Goal: Find specific page/section: Find specific page/section

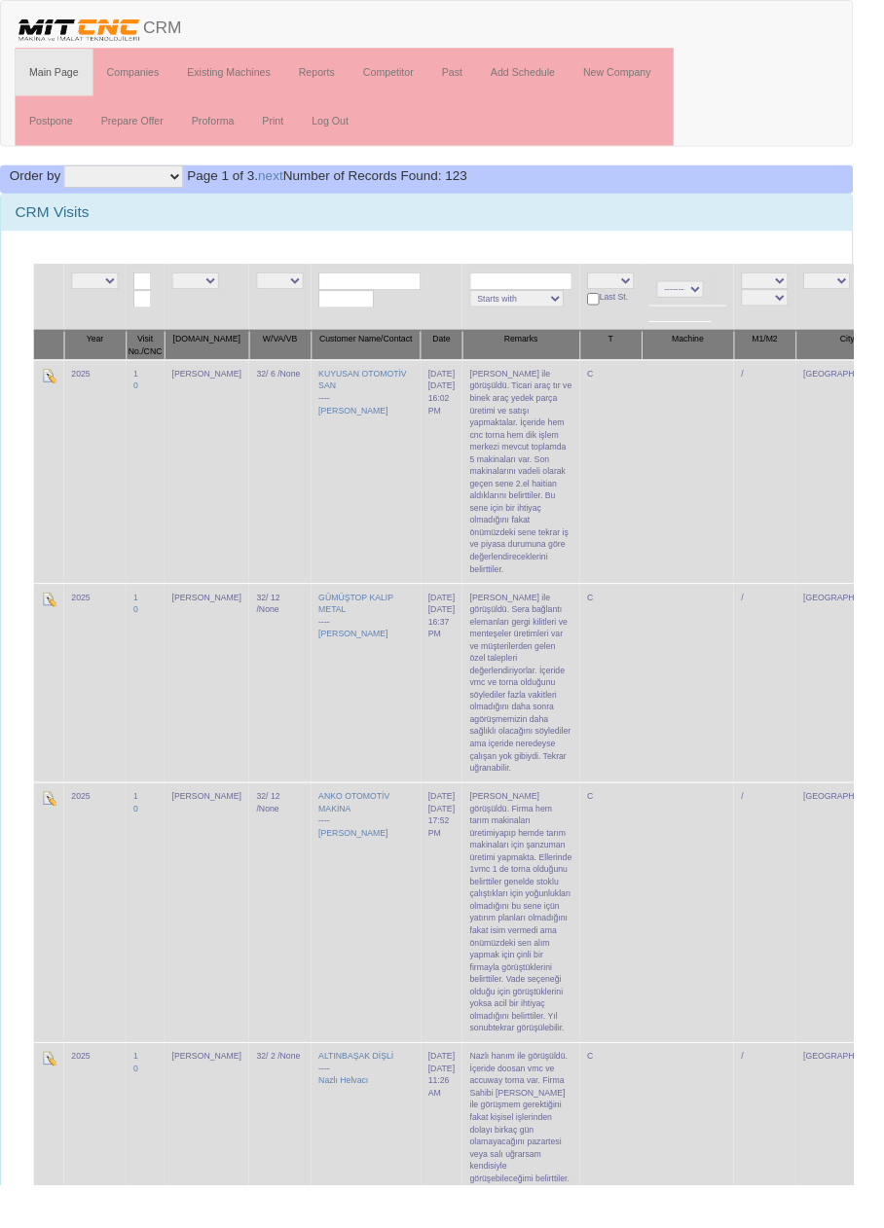
click at [369, 294] on input "text" at bounding box center [383, 291] width 106 height 18
type input "Costa"
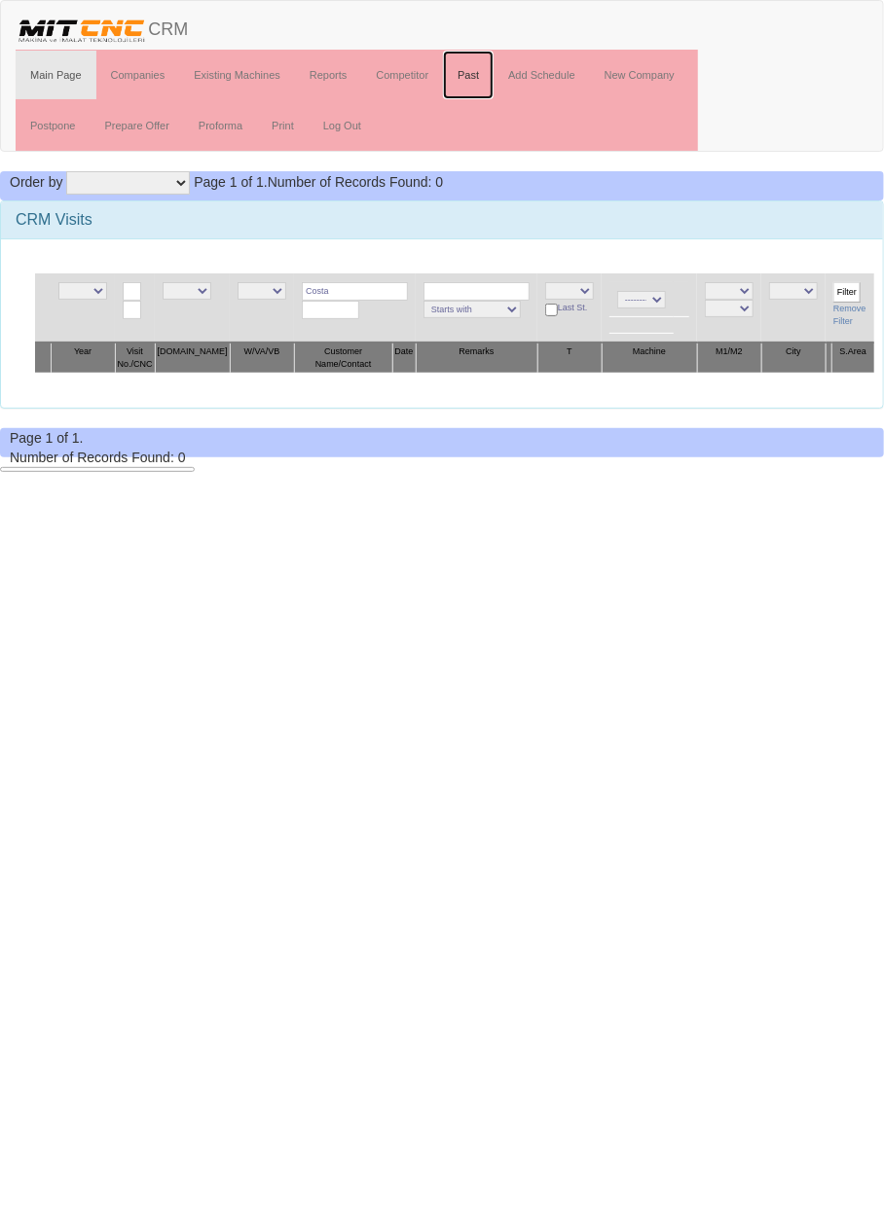
click at [472, 73] on link "Past" at bounding box center [468, 75] width 51 height 49
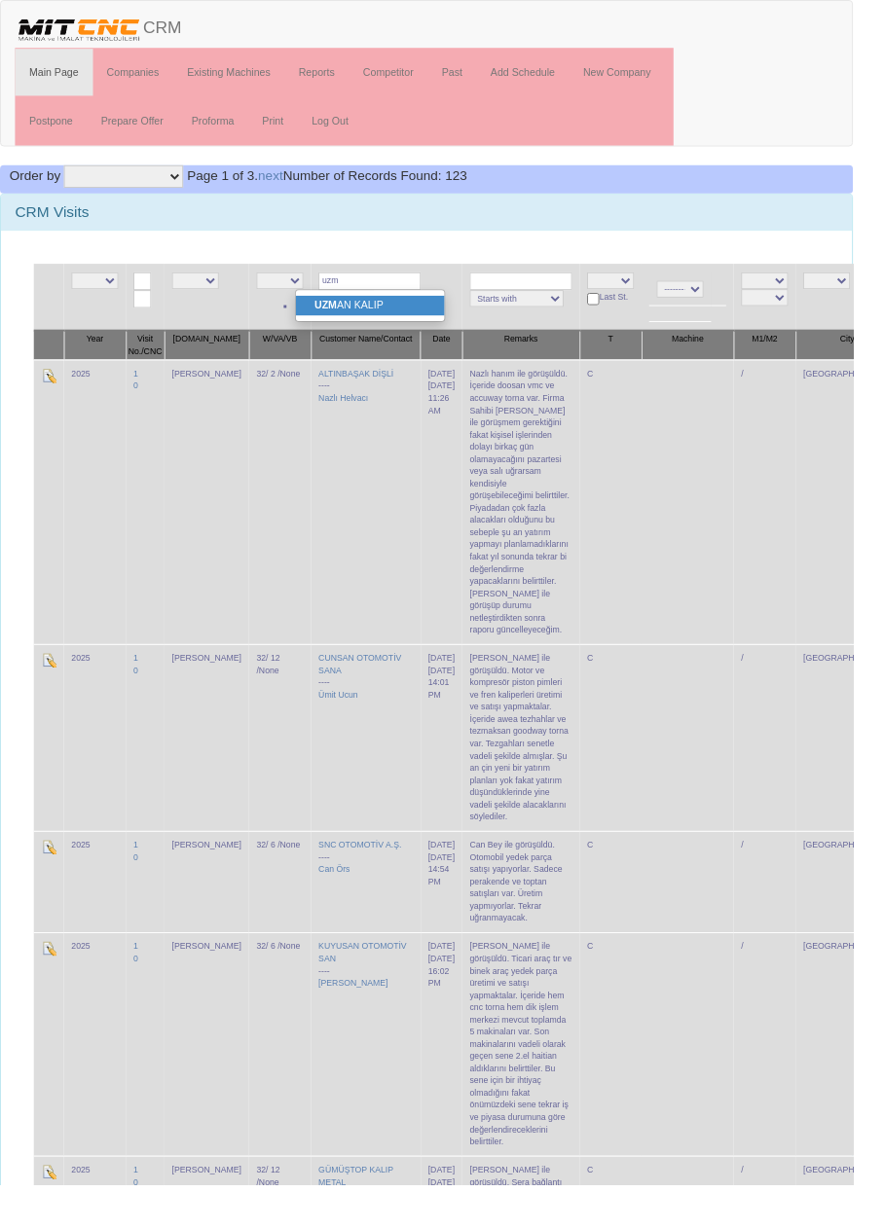
click at [392, 315] on link "UZM AN KALIP" at bounding box center [384, 317] width 154 height 21
type input "UZMAN KALIP"
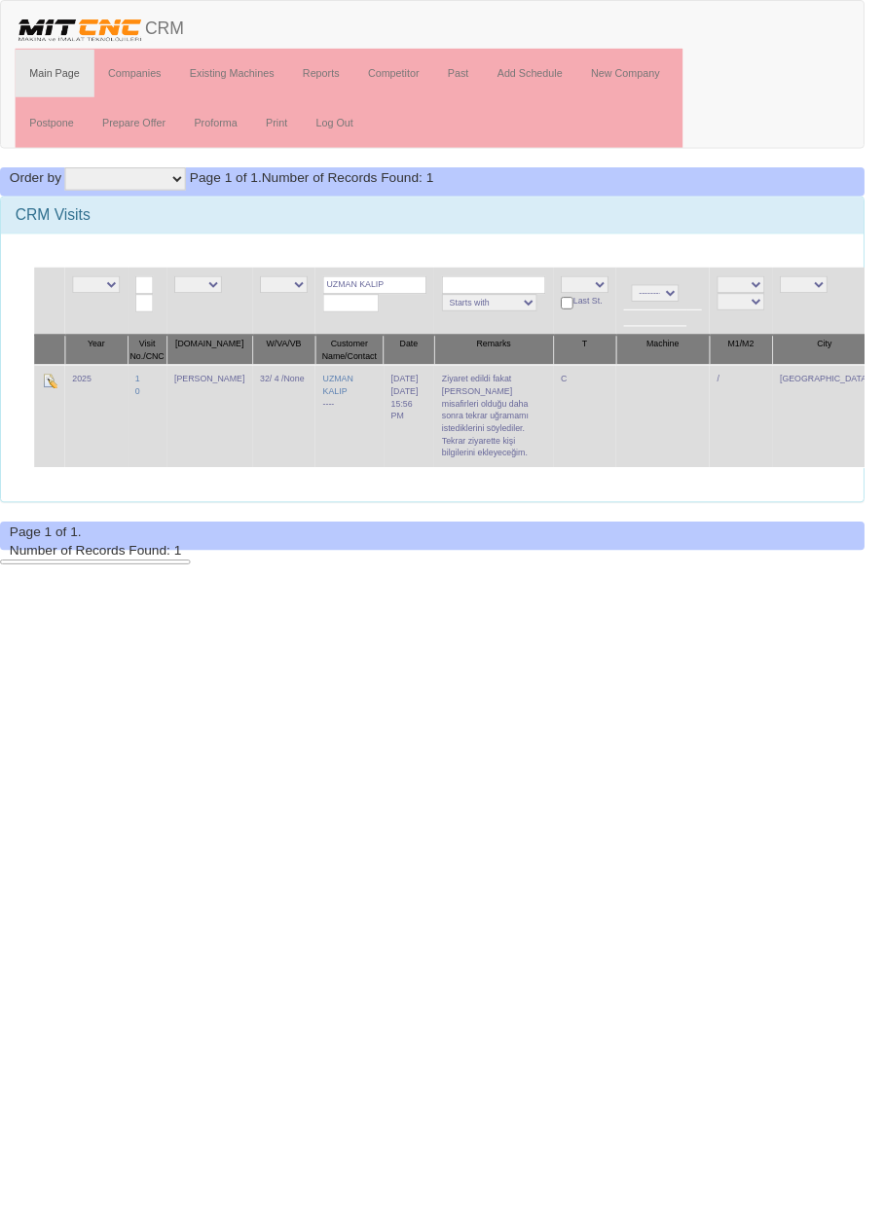
click at [395, 289] on input "UZMAN KALIP" at bounding box center [383, 291] width 106 height 18
type input "UZMAN"
type input "Ceka"
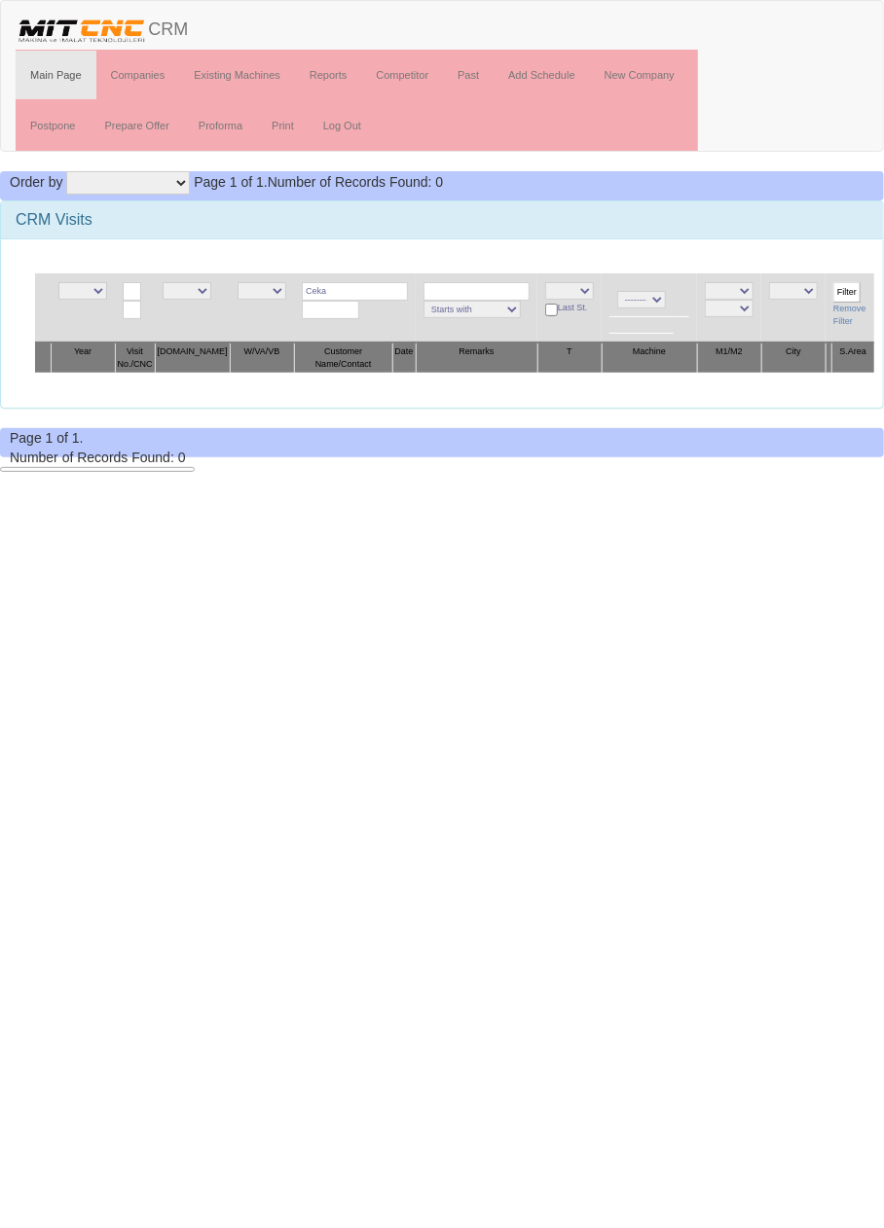
click at [347, 289] on input "Ceka" at bounding box center [355, 291] width 106 height 18
type input "C"
type input "Kms"
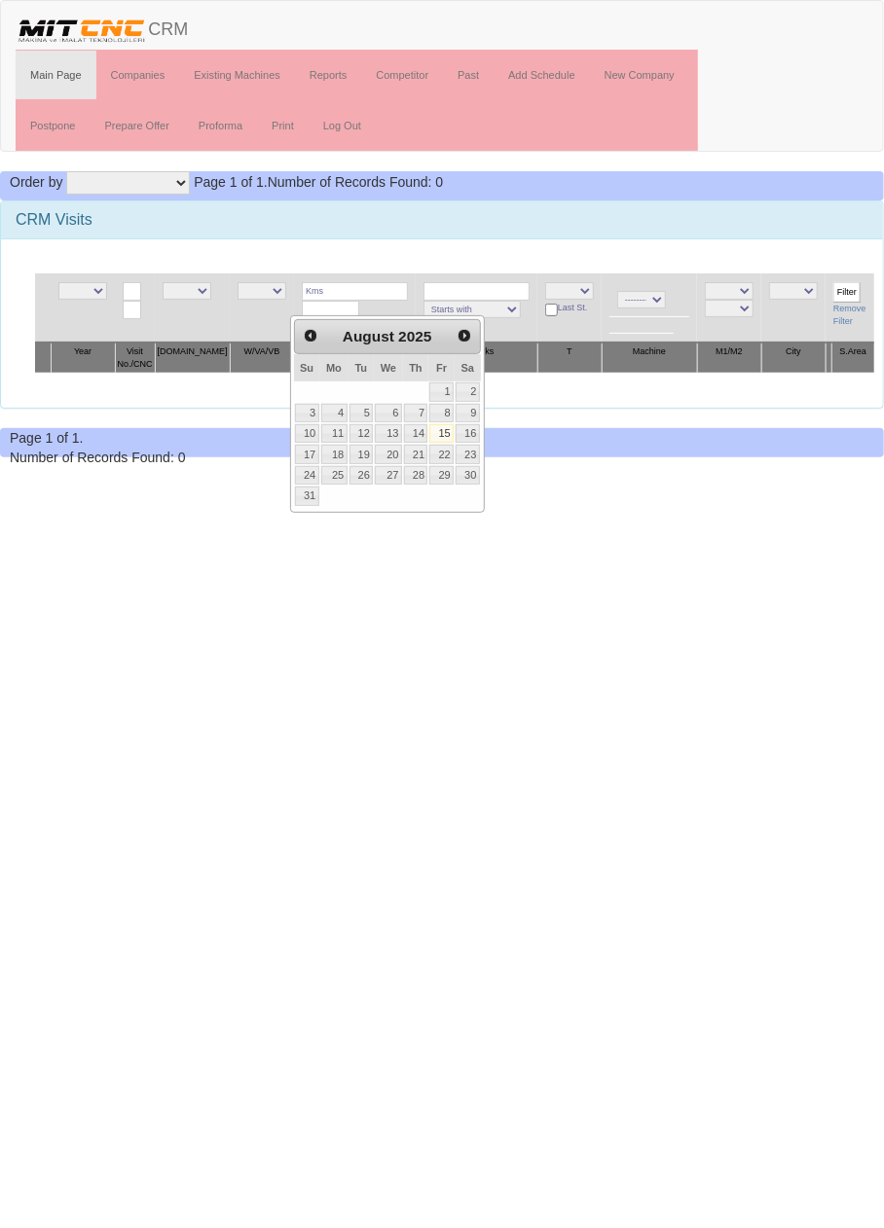
click at [839, 289] on input "Filter" at bounding box center [846, 292] width 27 height 20
